Goal: Navigation & Orientation: Go to known website

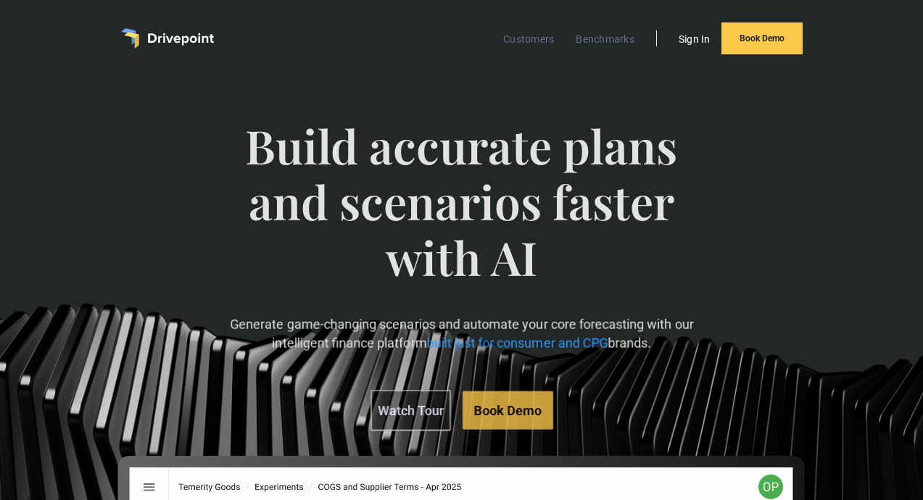
click at [695, 39] on link "Sign In" at bounding box center [695, 39] width 46 height 19
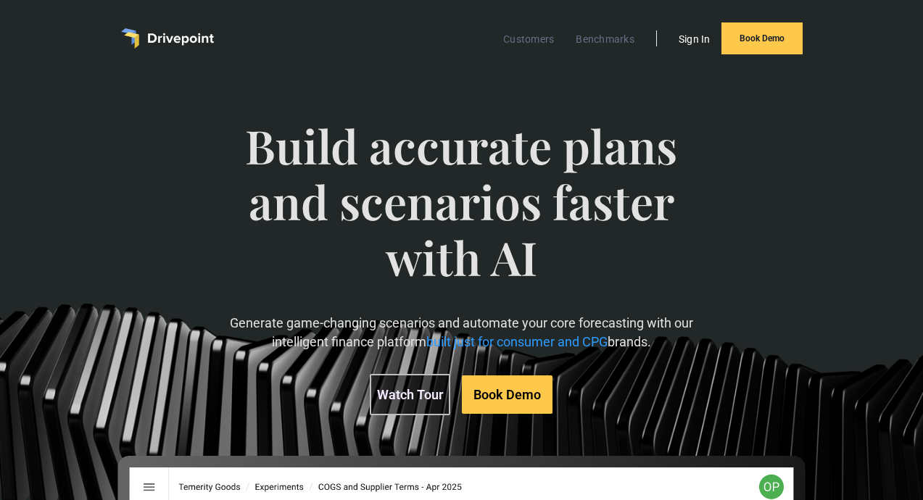
click at [705, 44] on link "Sign In" at bounding box center [695, 39] width 46 height 19
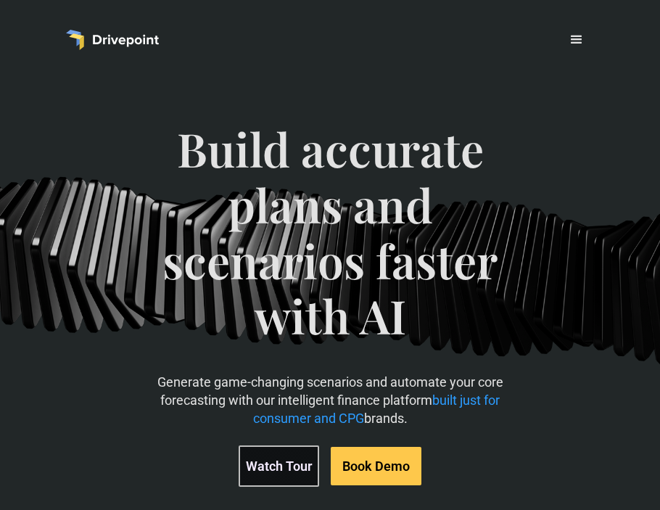
click at [583, 38] on div "menu" at bounding box center [576, 39] width 17 height 17
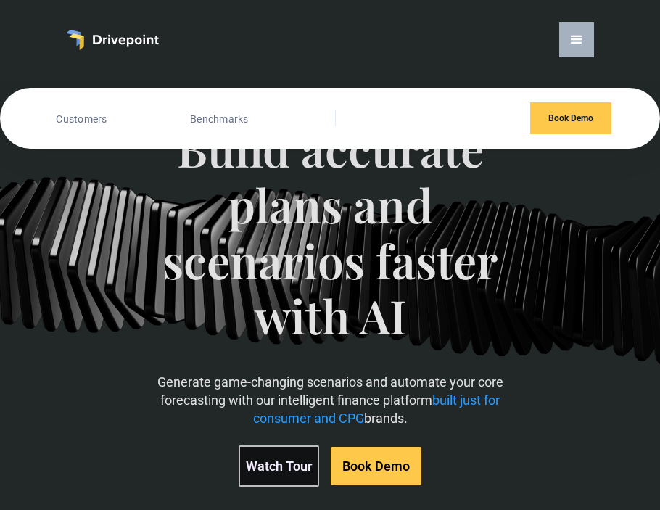
click at [443, 128] on link "Sign In" at bounding box center [438, 119] width 39 height 19
